Goal: Task Accomplishment & Management: Use online tool/utility

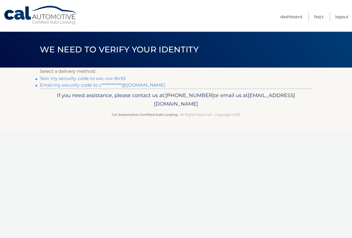
click at [99, 78] on link "Text my security code to xxx-xxx-8493" at bounding box center [83, 78] width 86 height 5
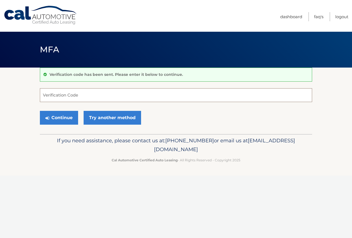
click at [94, 95] on input "Verification Code" at bounding box center [176, 95] width 273 height 14
type input "564209"
click at [64, 118] on button "Continue" at bounding box center [59, 118] width 38 height 14
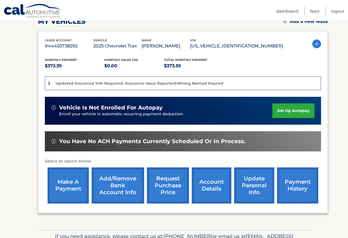
scroll to position [110, 0]
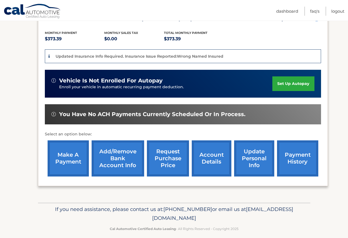
click at [66, 158] on link "make a payment" at bounding box center [68, 158] width 41 height 36
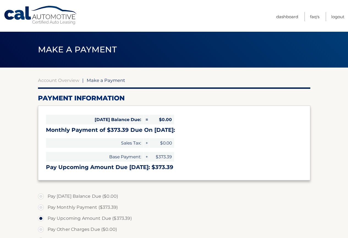
select select "ZTc1NmY1YTUtMmQ0ZC00ZTdiLTlmOTMtNDdlNmQwMjQ4YmJl"
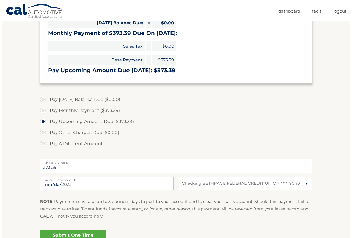
scroll to position [110, 0]
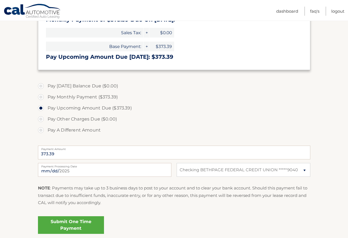
click at [80, 96] on label "Pay Monthly Payment ($373.39)" at bounding box center [174, 96] width 273 height 11
click at [46, 96] on input "Pay Monthly Payment ($373.39)" at bounding box center [43, 95] width 6 height 9
radio input "true"
click at [82, 109] on label "Pay Upcoming Amount Due ($373.39)" at bounding box center [174, 107] width 273 height 11
click at [46, 109] on input "Pay Upcoming Amount Due ($373.39)" at bounding box center [43, 106] width 6 height 9
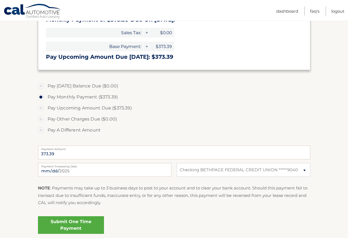
radio input "true"
click at [98, 220] on link "Submit One Time Payment" at bounding box center [71, 225] width 66 height 18
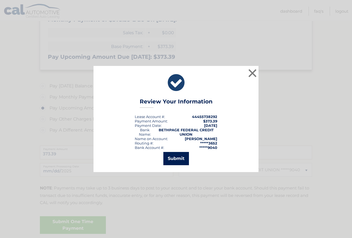
click at [174, 157] on button "Submit" at bounding box center [177, 158] width 26 height 13
